Goal: Task Accomplishment & Management: Use online tool/utility

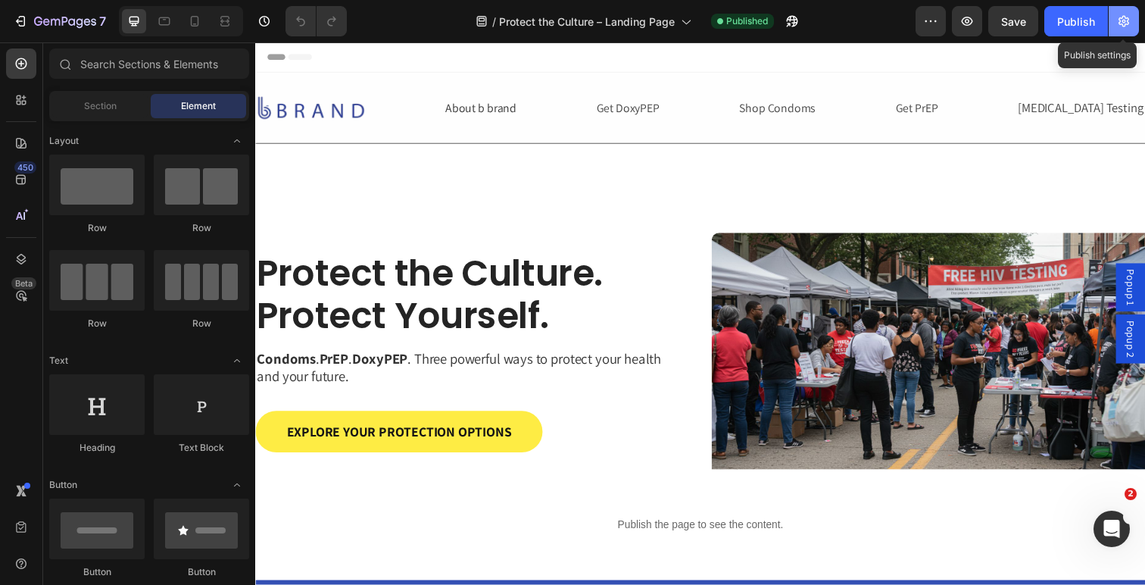
click at [1123, 23] on icon "button" at bounding box center [1123, 21] width 15 height 15
click at [1123, 0] on body "7 Version history / Protect the Culture – Landing Page Published Preview Save P…" at bounding box center [572, 0] width 1145 height 0
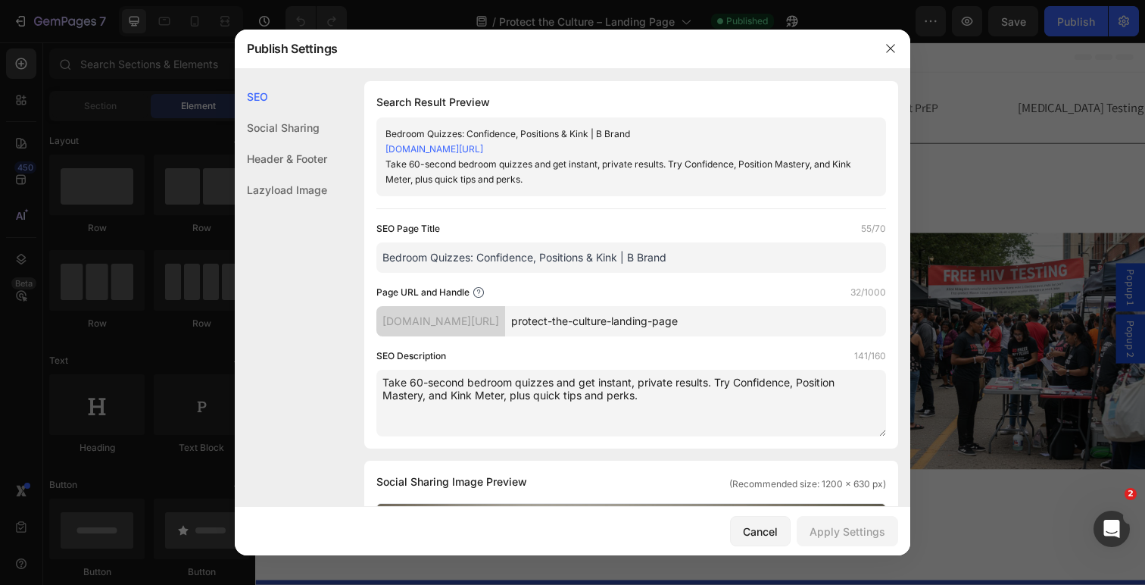
click at [467, 251] on input "Bedroom Quizzes: Confidence, Positions & Kink | B Brand" at bounding box center [631, 257] width 510 height 30
click at [544, 257] on input "Bedroom Quizzes: Confidence, Positions & Kink | B Brand" at bounding box center [631, 257] width 510 height 30
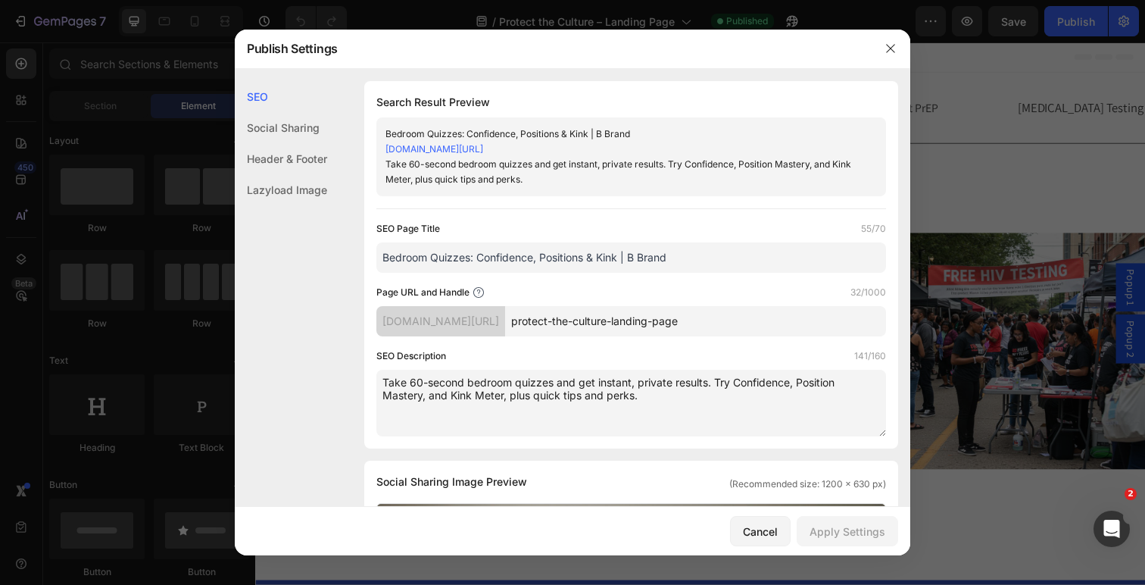
click at [661, 317] on input "protect-the-culture-landing-page" at bounding box center [695, 321] width 381 height 30
drag, startPoint x: 365, startPoint y: 219, endPoint x: 441, endPoint y: 226, distance: 76.0
click at [441, 226] on div "Search Result Preview Bedroom Quizzes: Confidence, Positions & Kink | B Brand […" at bounding box center [631, 264] width 534 height 367
copy label "SEO Page Title"
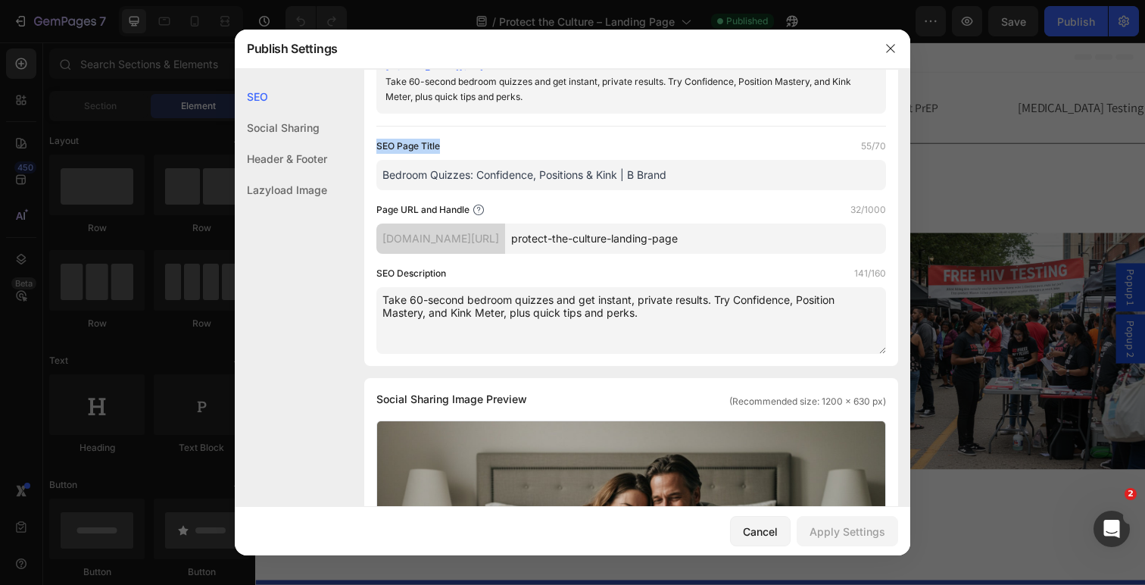
scroll to position [84, 0]
drag, startPoint x: 377, startPoint y: 273, endPoint x: 466, endPoint y: 272, distance: 89.3
click at [466, 272] on div "SEO Description 141/160" at bounding box center [631, 271] width 510 height 15
copy label "SEO Description"
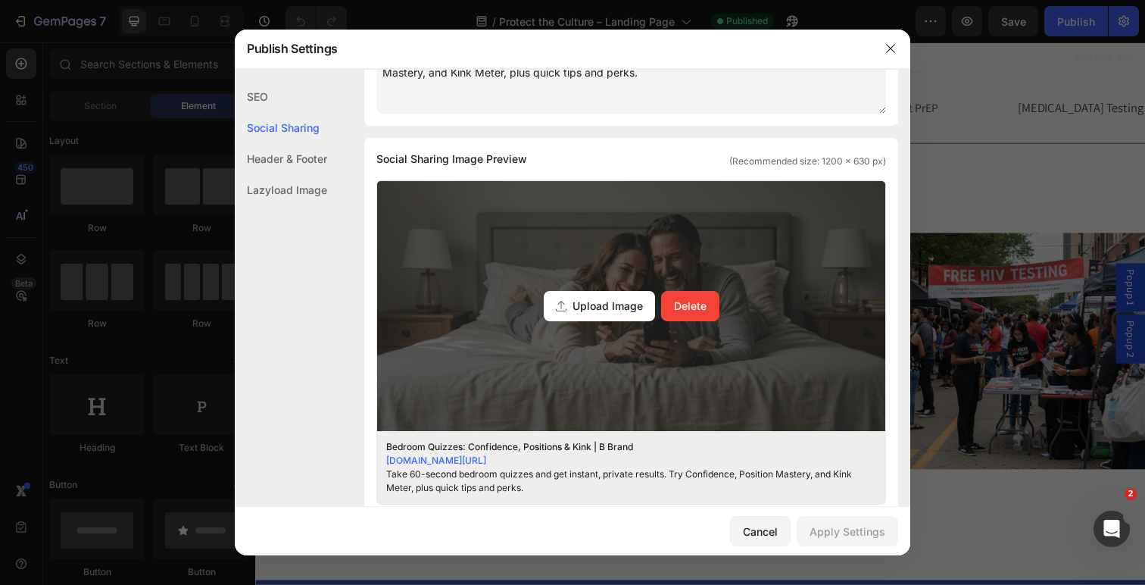
scroll to position [316, 0]
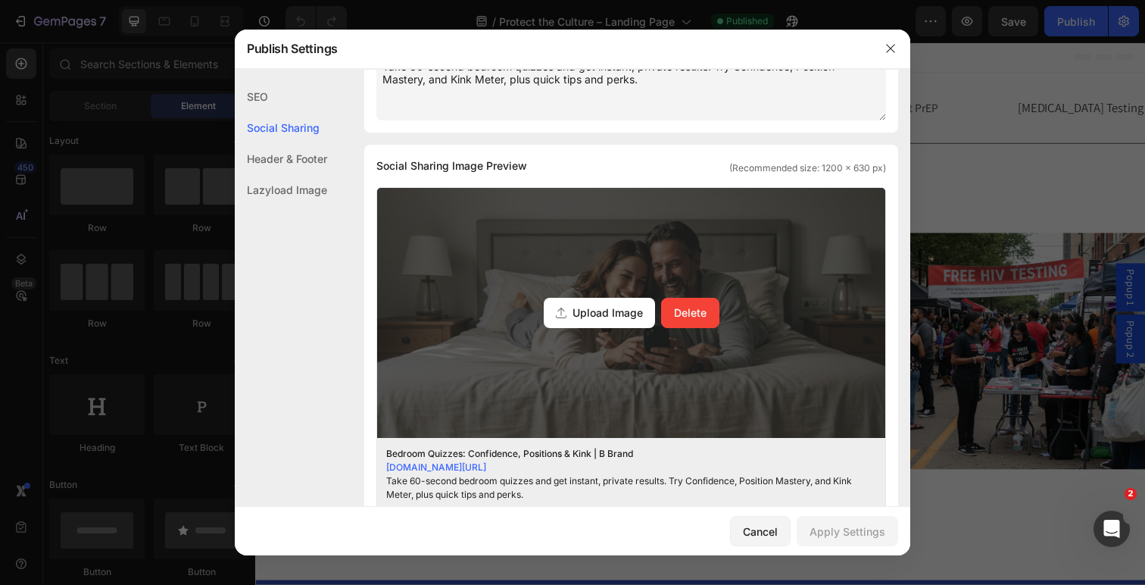
click at [617, 313] on span "Upload Image" at bounding box center [607, 312] width 70 height 16
click at [0, 0] on input "Upload Image Delete" at bounding box center [0, 0] width 0 height 0
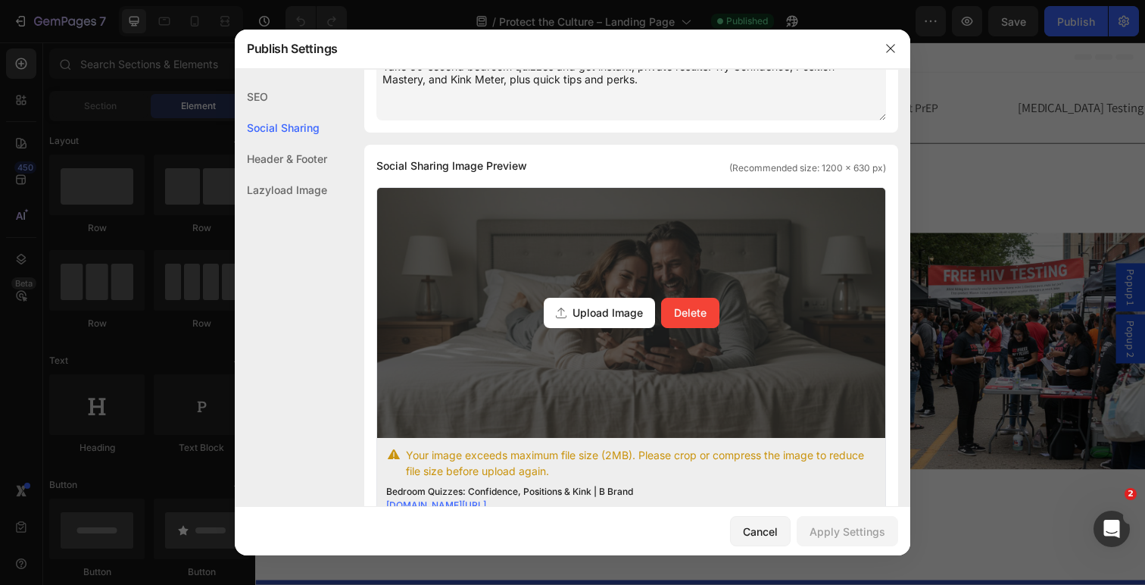
click at [632, 316] on span "Upload Image" at bounding box center [607, 312] width 70 height 16
click at [0, 0] on input "Upload Image Delete" at bounding box center [0, 0] width 0 height 0
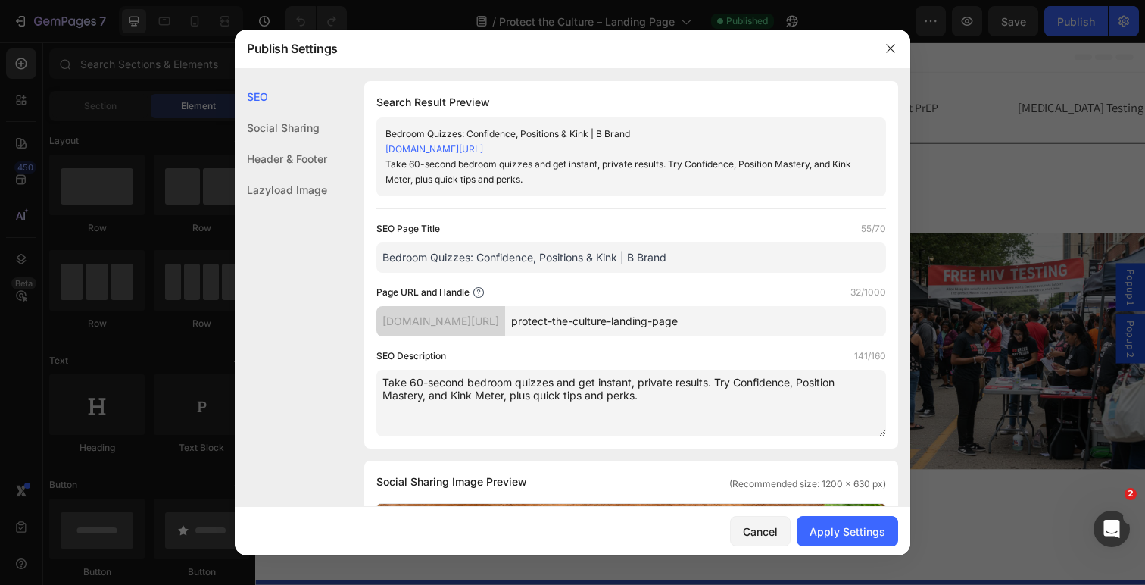
scroll to position [0, 0]
click at [454, 262] on input "Bedroom Quizzes: Confidence, Positions & Kink | B Brand" at bounding box center [631, 257] width 510 height 30
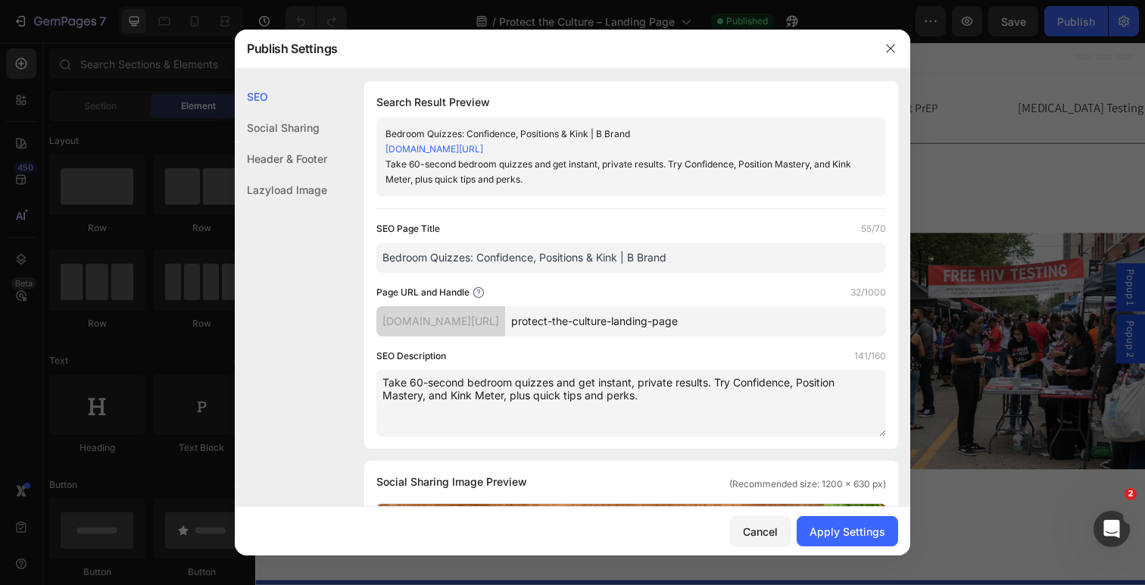
paste input "Protect the Culture | PrEP, DoxyPEP & [MEDICAL_DATA] Testing – b b"
type input "Protect the Culture | PrEP, DoxyPEP & [MEDICAL_DATA] Testing – b brand"
click at [528, 384] on textarea "Take 60-second bedroom quizzes and get instant, private results. Try Confidence…" at bounding box center [631, 402] width 510 height 67
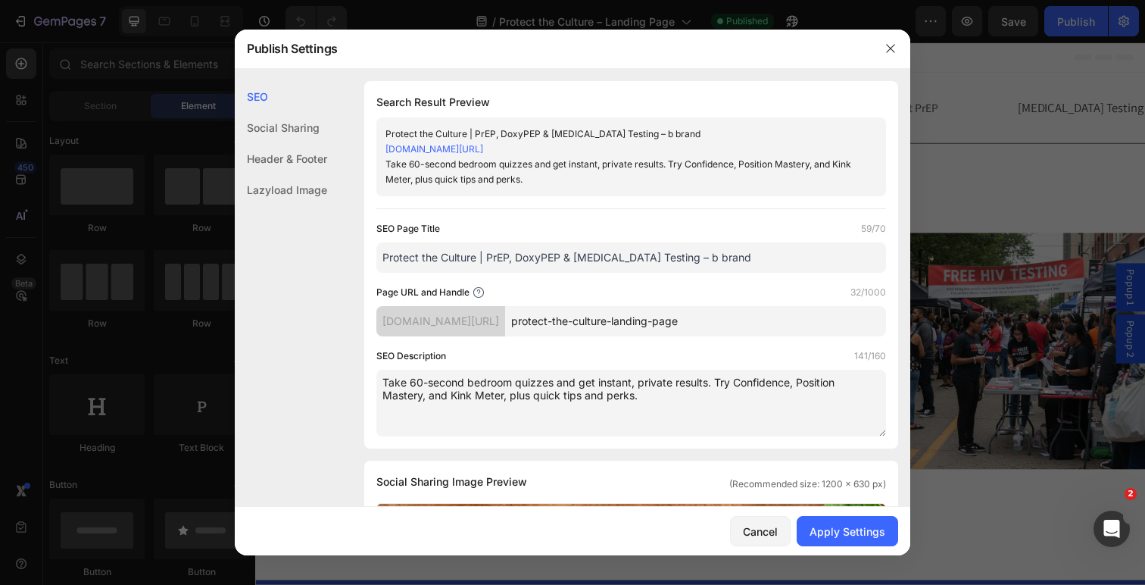
click at [528, 384] on textarea "Take 60-second bedroom quizzes and get instant, private results. Try Confidence…" at bounding box center [631, 402] width 510 height 67
paste textarea "Choose condoms, PrEP or DoxyPEP, take quick quizzes, and find free [MEDICAL_DAT…"
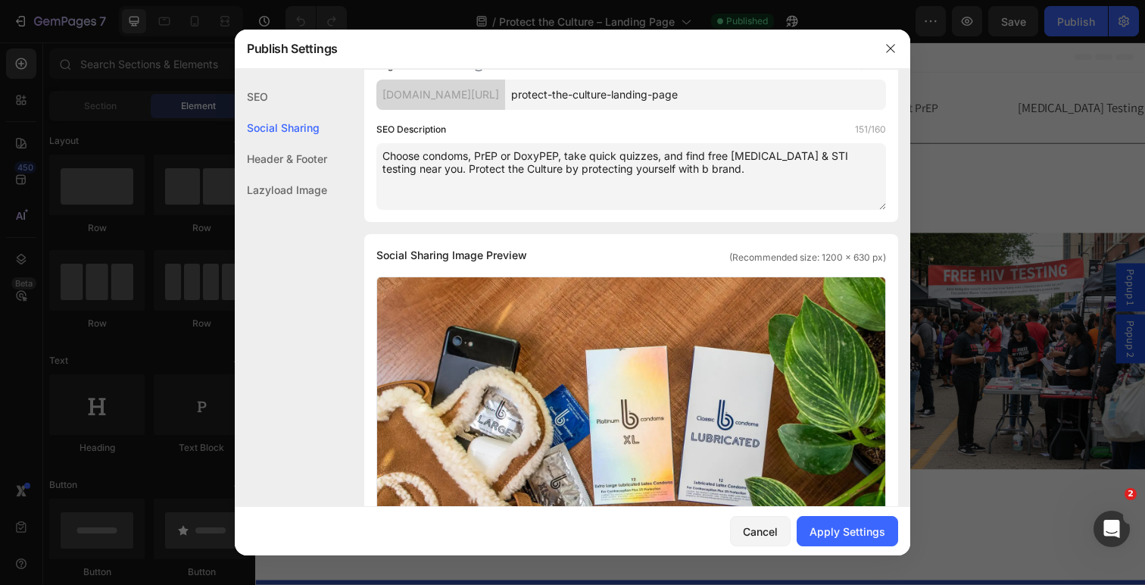
scroll to position [224, 0]
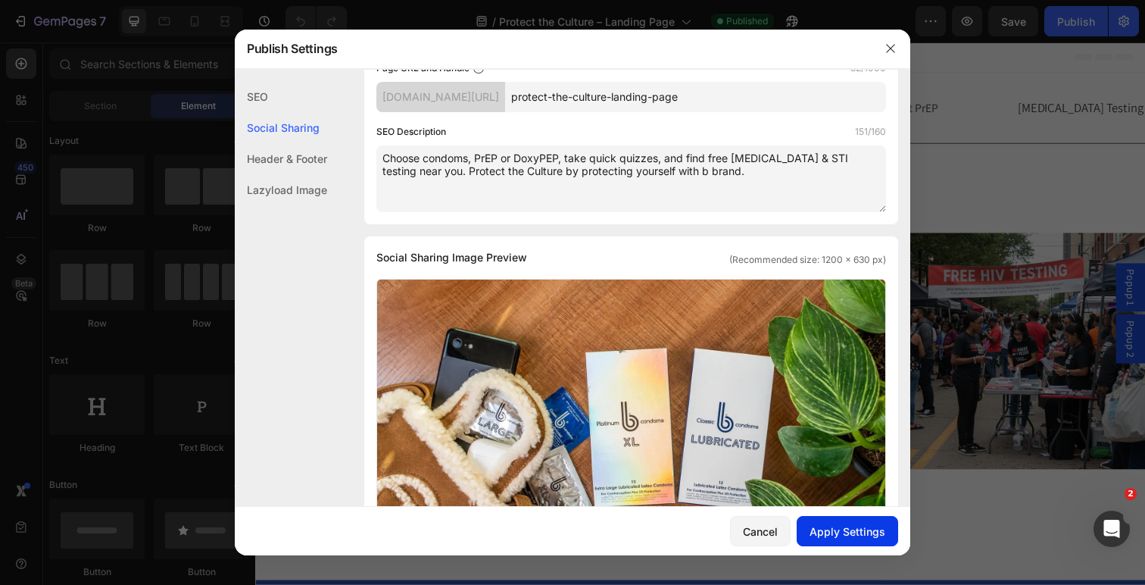
type textarea "Choose condoms, PrEP or DoxyPEP, take quick quizzes, and find free [MEDICAL_DAT…"
click at [864, 532] on div "Apply Settings" at bounding box center [847, 531] width 76 height 16
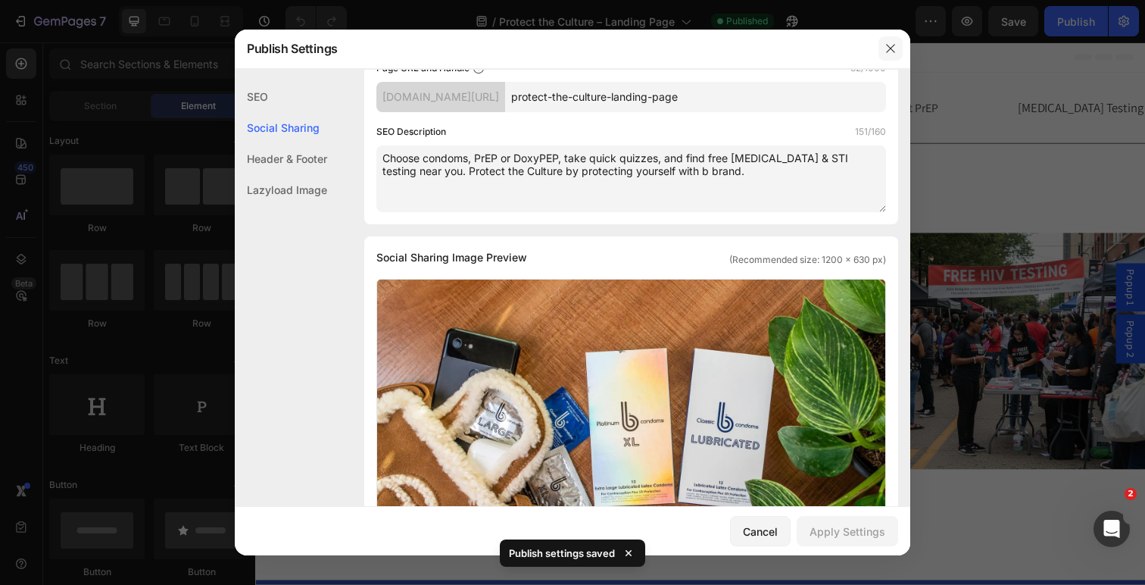
click at [889, 55] on icon "button" at bounding box center [890, 48] width 12 height 12
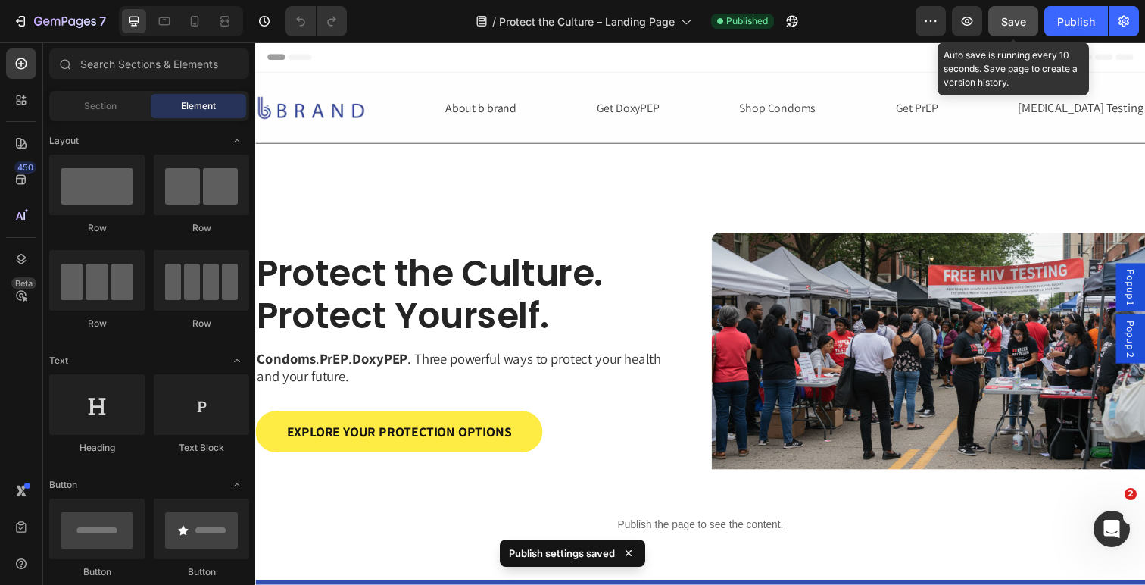
click at [1007, 25] on span "Save" at bounding box center [1013, 21] width 25 height 13
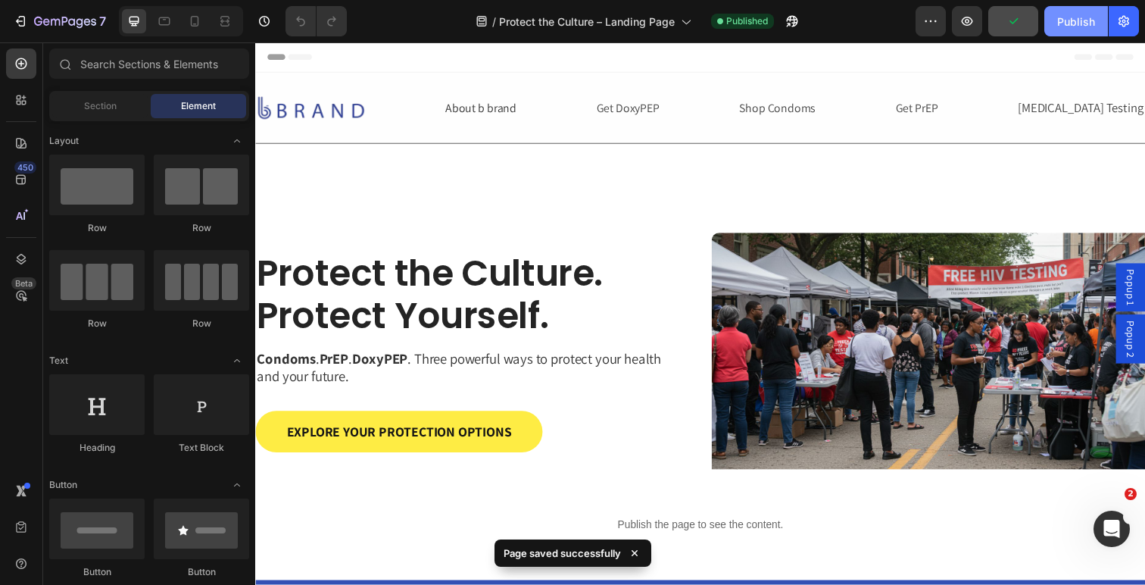
click at [1068, 24] on div "Publish" at bounding box center [1076, 22] width 38 height 16
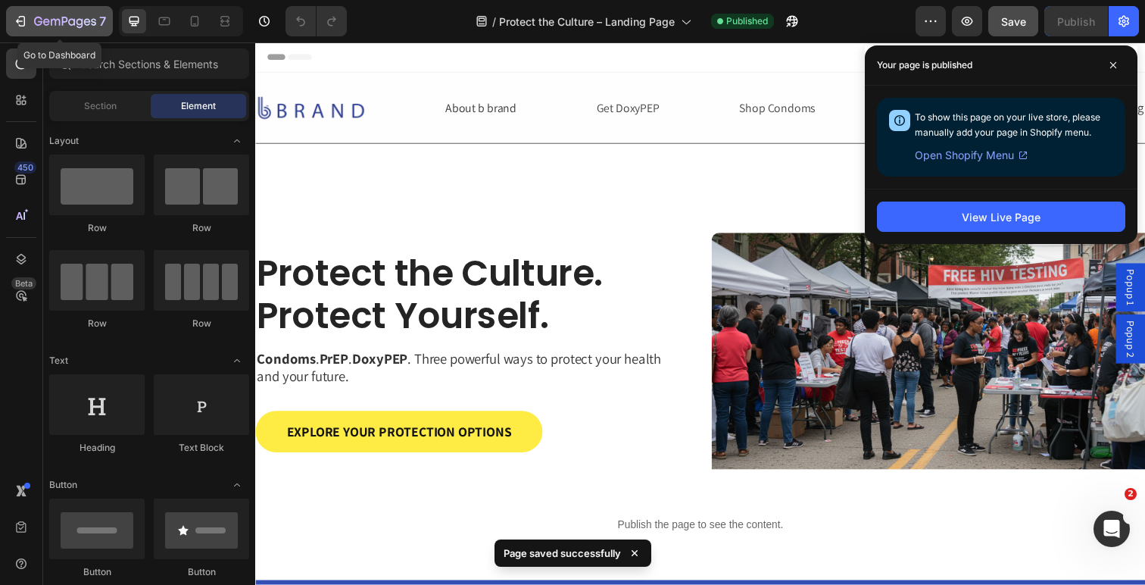
click at [26, 20] on icon "button" at bounding box center [20, 21] width 15 height 15
